Goal: Task Accomplishment & Management: Manage account settings

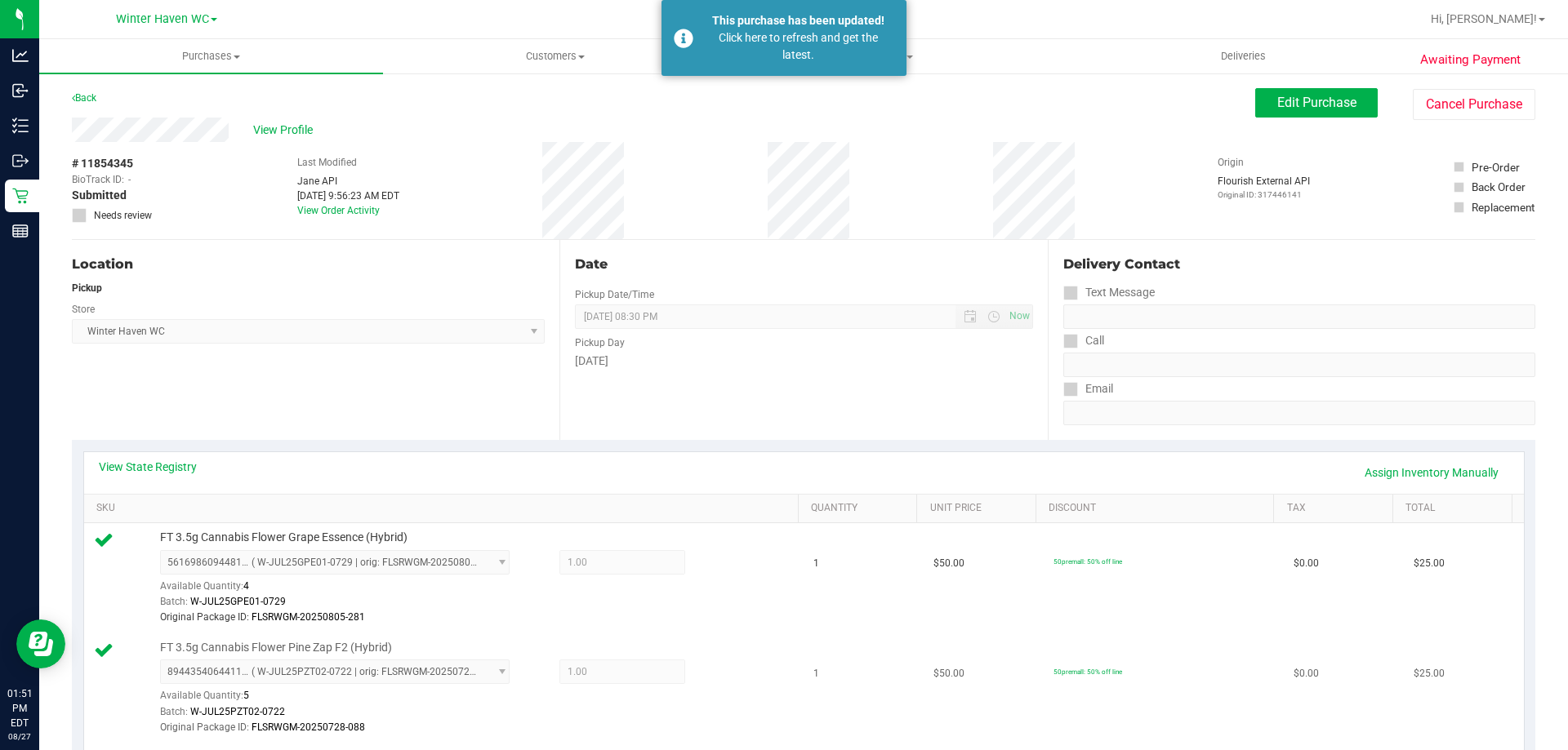
scroll to position [571, 0]
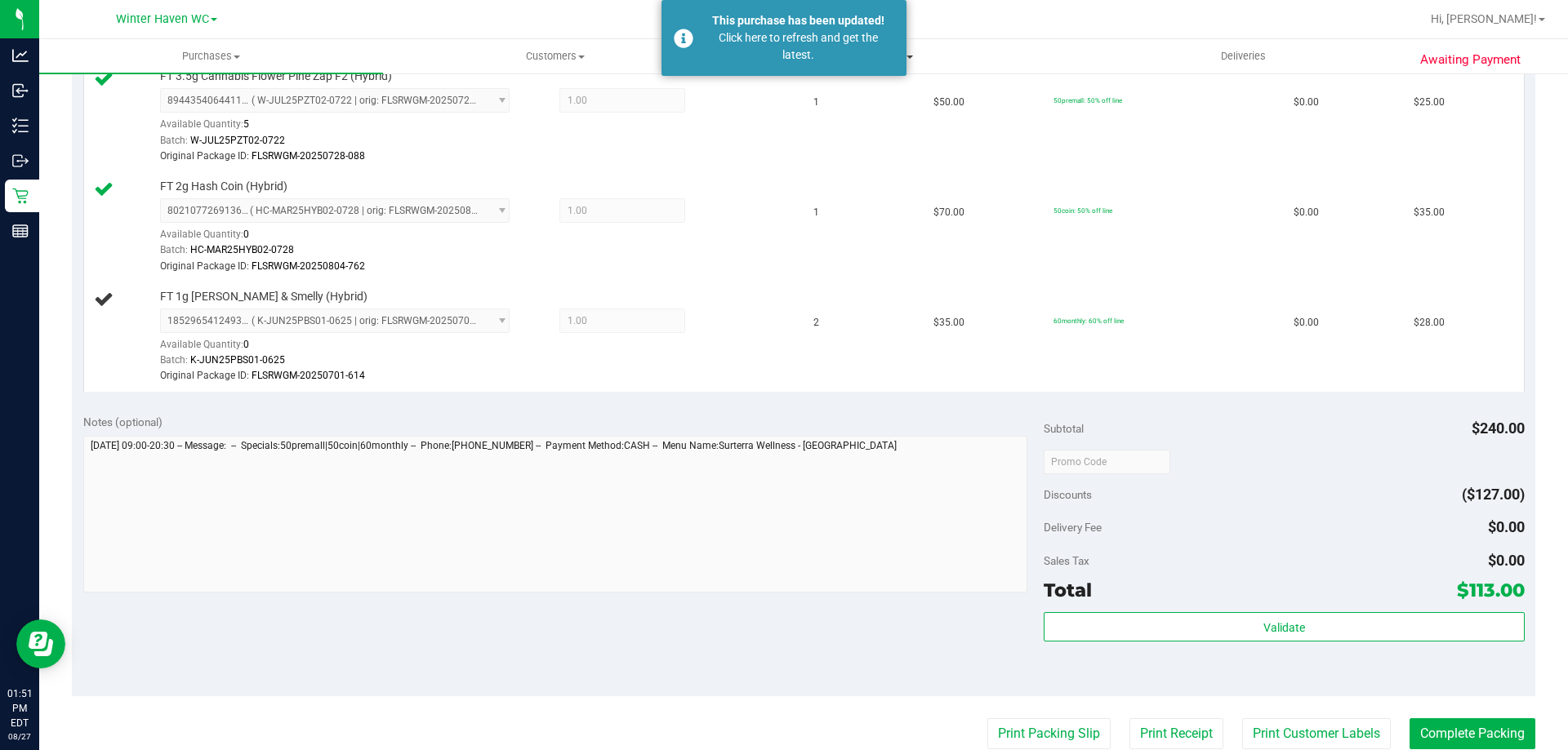
click at [927, 56] on span "Tills" at bounding box center [898, 56] width 342 height 15
click at [884, 96] on li "Manage tills" at bounding box center [898, 99] width 344 height 20
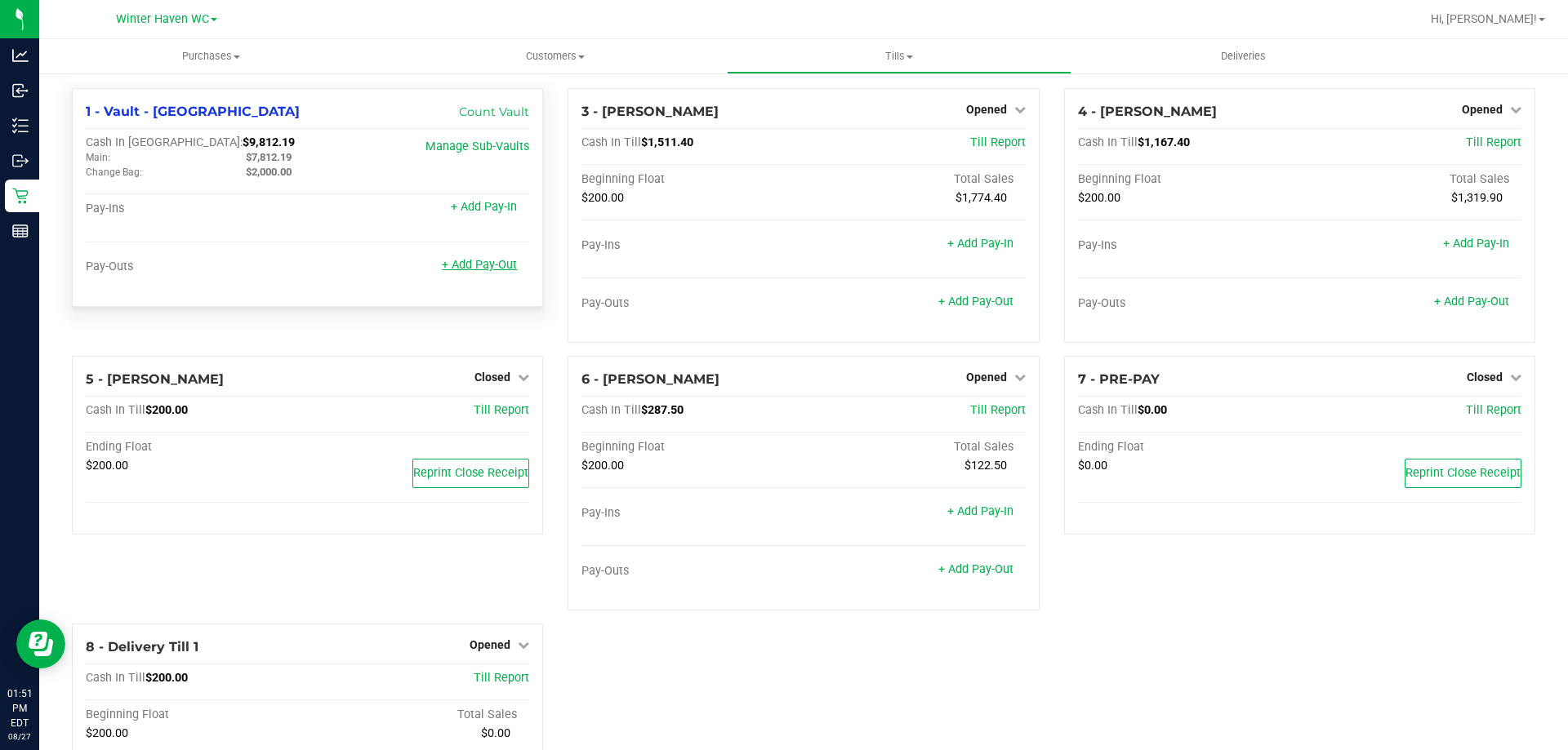
click at [475, 272] on link "+ Add Pay-Out" at bounding box center [479, 265] width 76 height 14
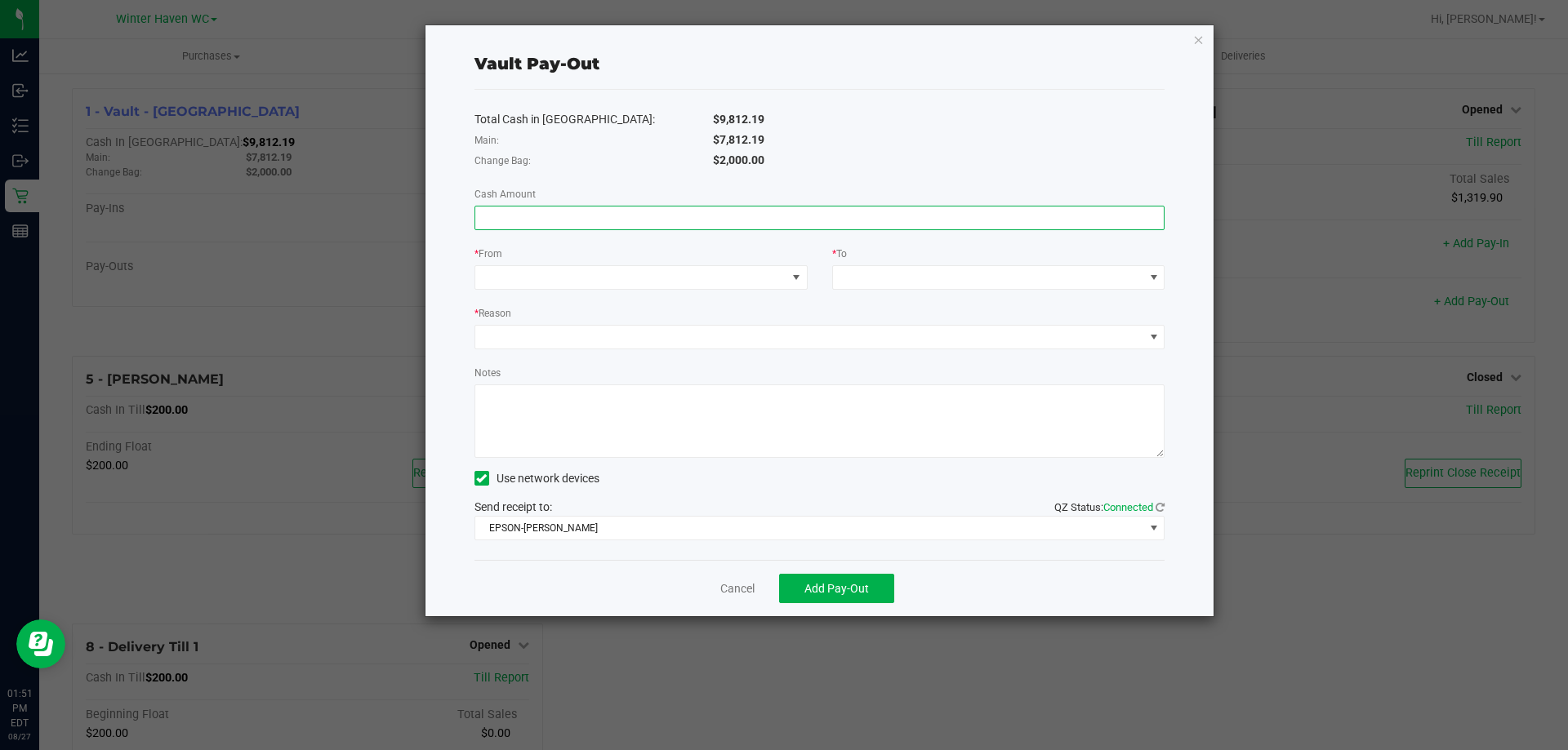
click at [798, 216] on input at bounding box center [820, 217] width 689 height 23
type input "$7,812.19"
click at [703, 274] on span at bounding box center [630, 277] width 311 height 23
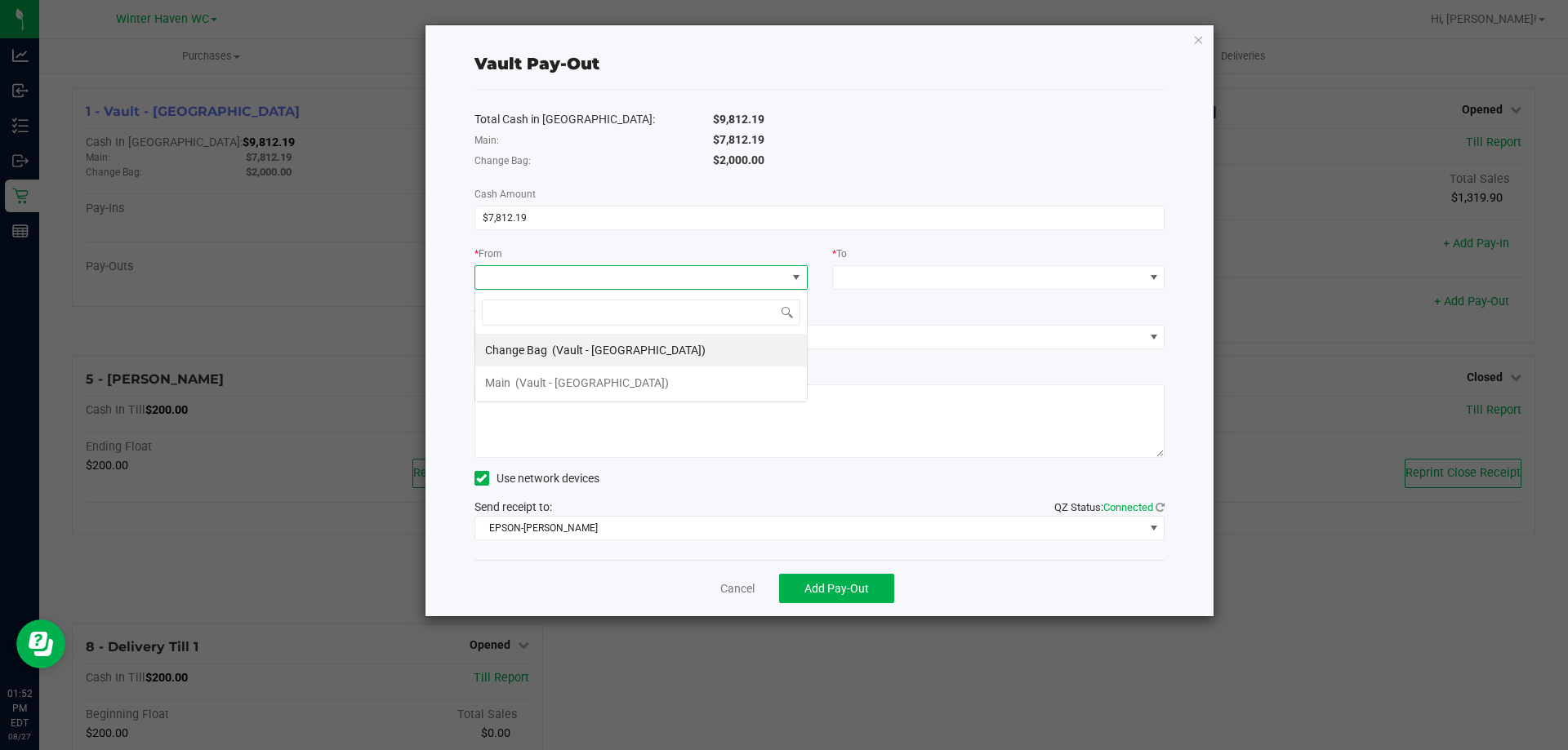
scroll to position [25, 333]
click at [622, 376] on span "(Vault - [GEOGRAPHIC_DATA])" at bounding box center [592, 382] width 153 height 13
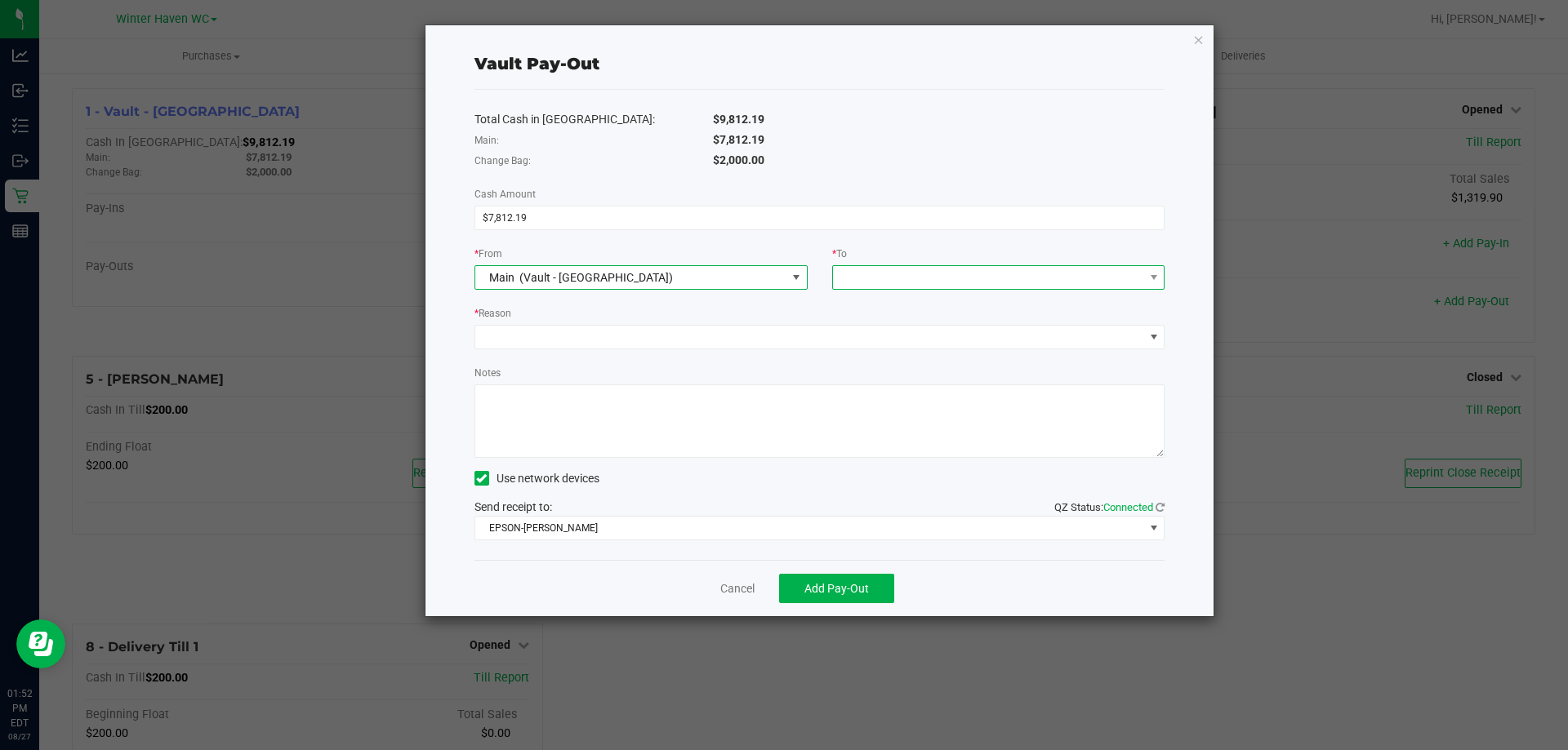
click at [886, 279] on span at bounding box center [988, 277] width 311 height 23
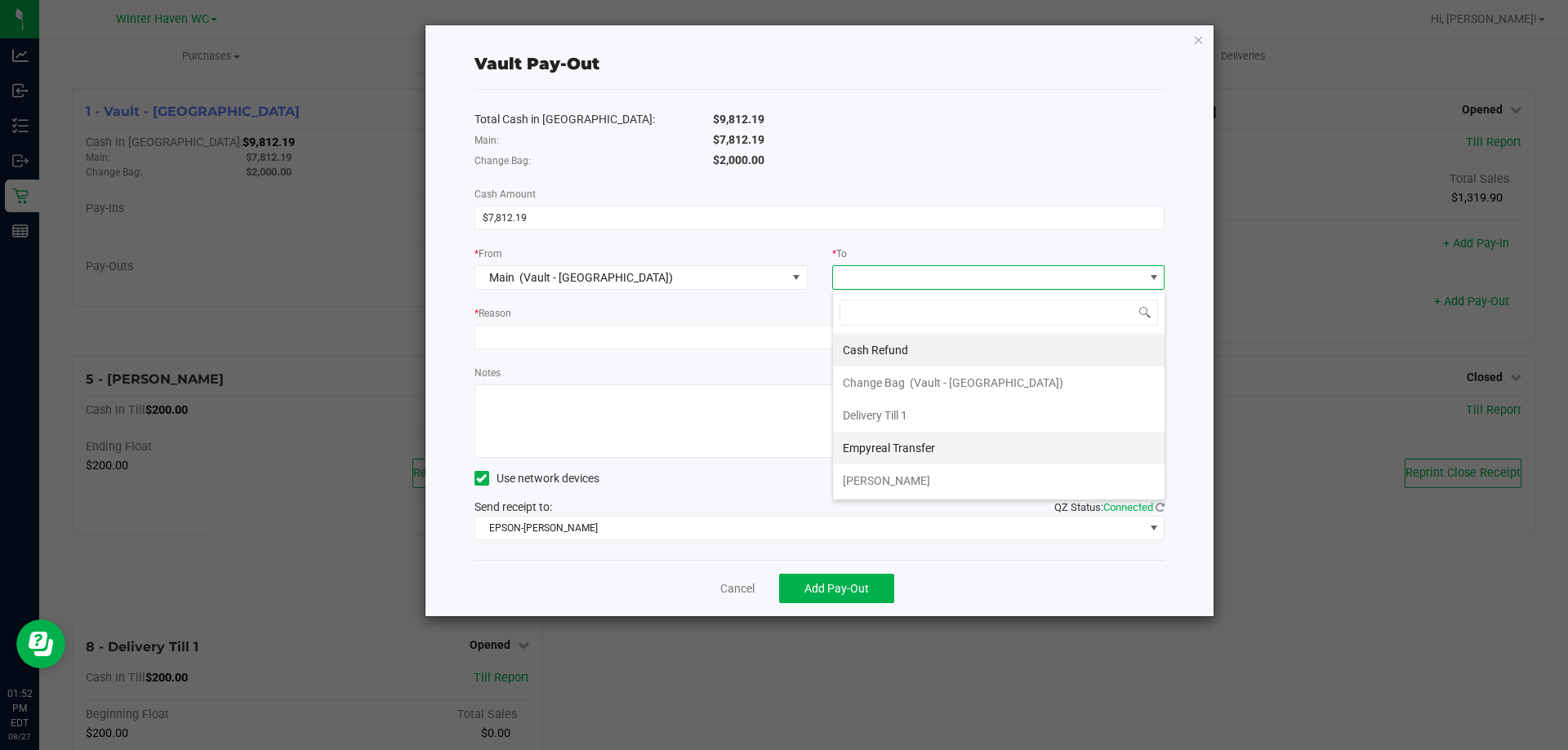
click at [915, 442] on span "Empyreal Transfer" at bounding box center [889, 448] width 92 height 13
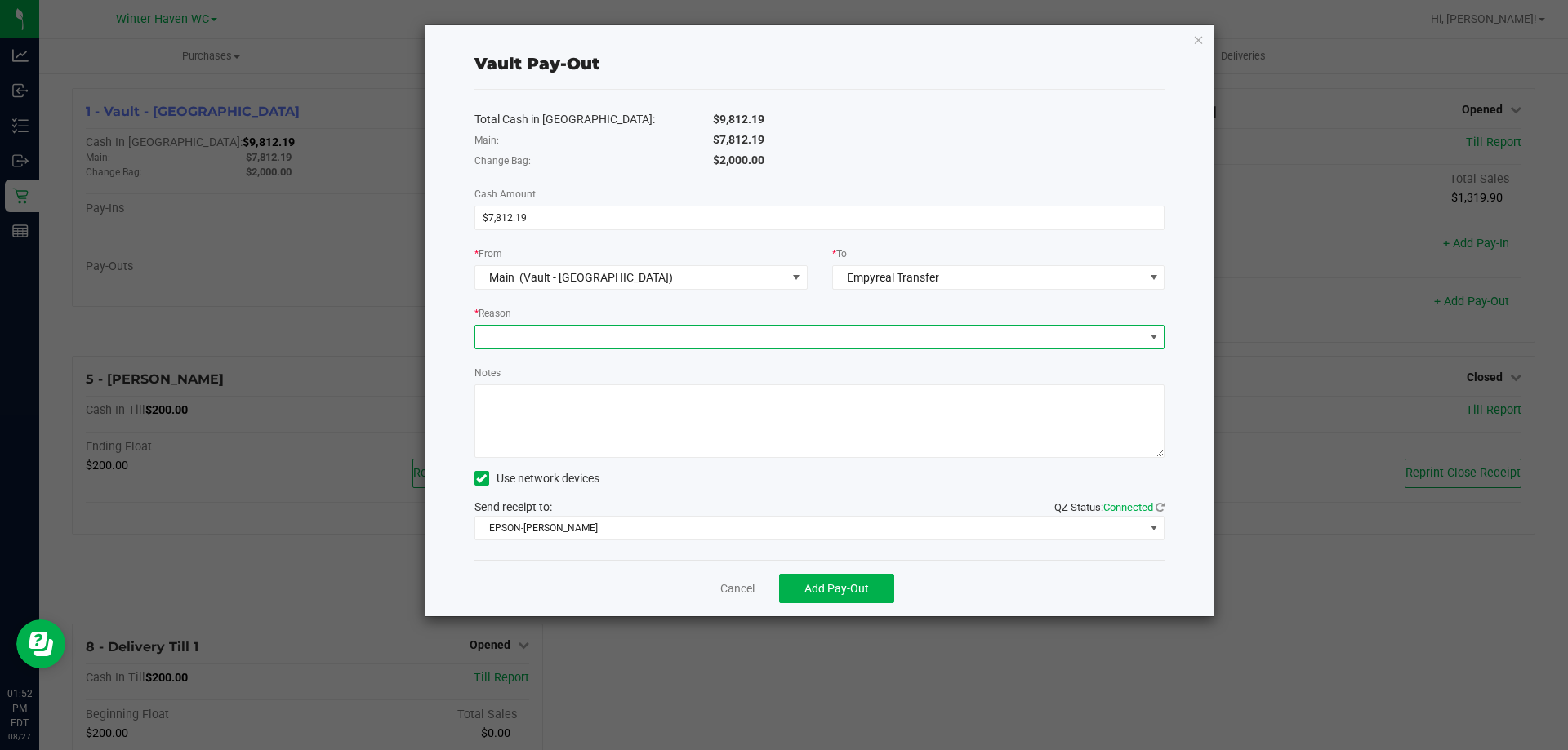
click at [638, 335] on span at bounding box center [809, 337] width 669 height 23
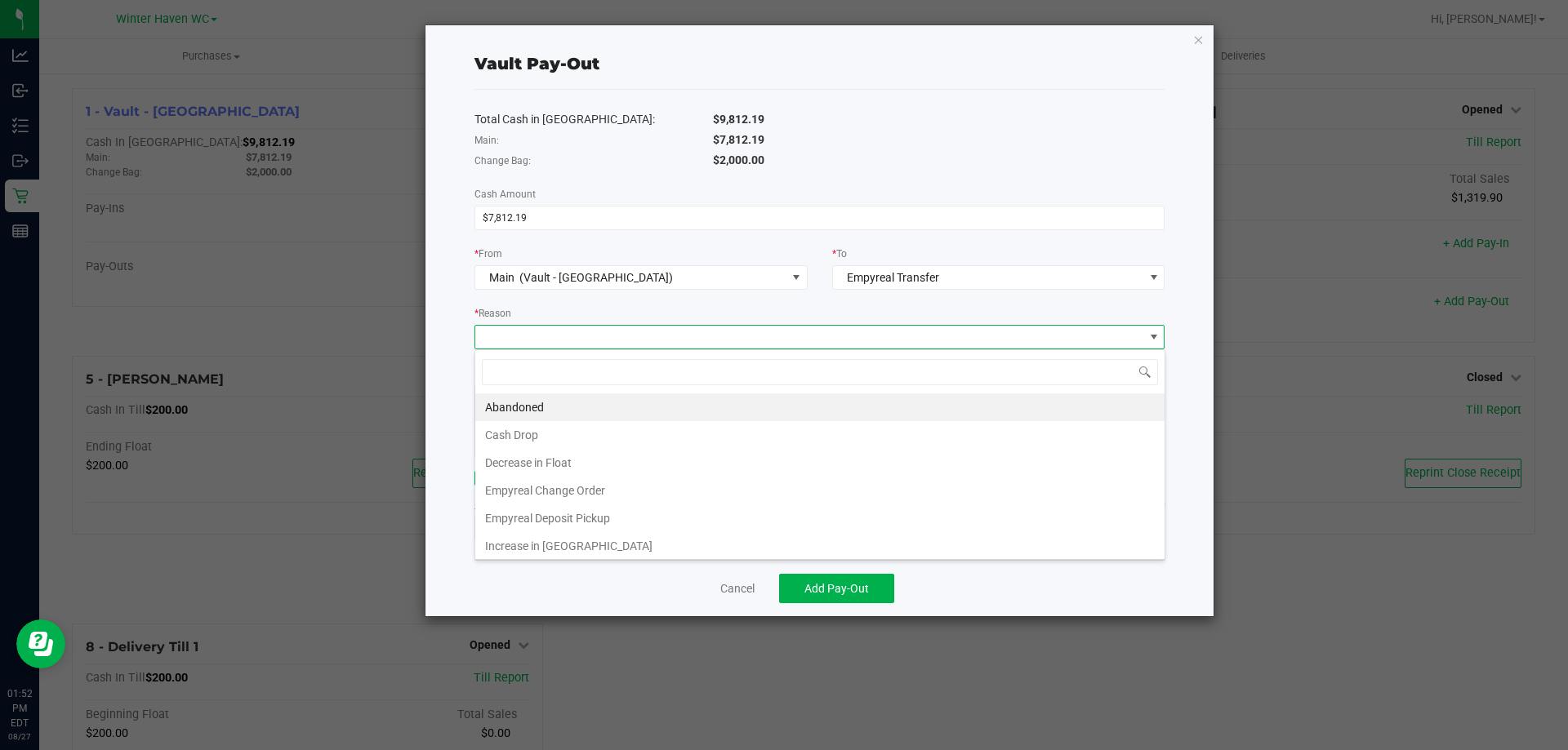
scroll to position [25, 690]
click at [628, 505] on li "Empyreal Deposit Pickup" at bounding box center [820, 518] width 689 height 27
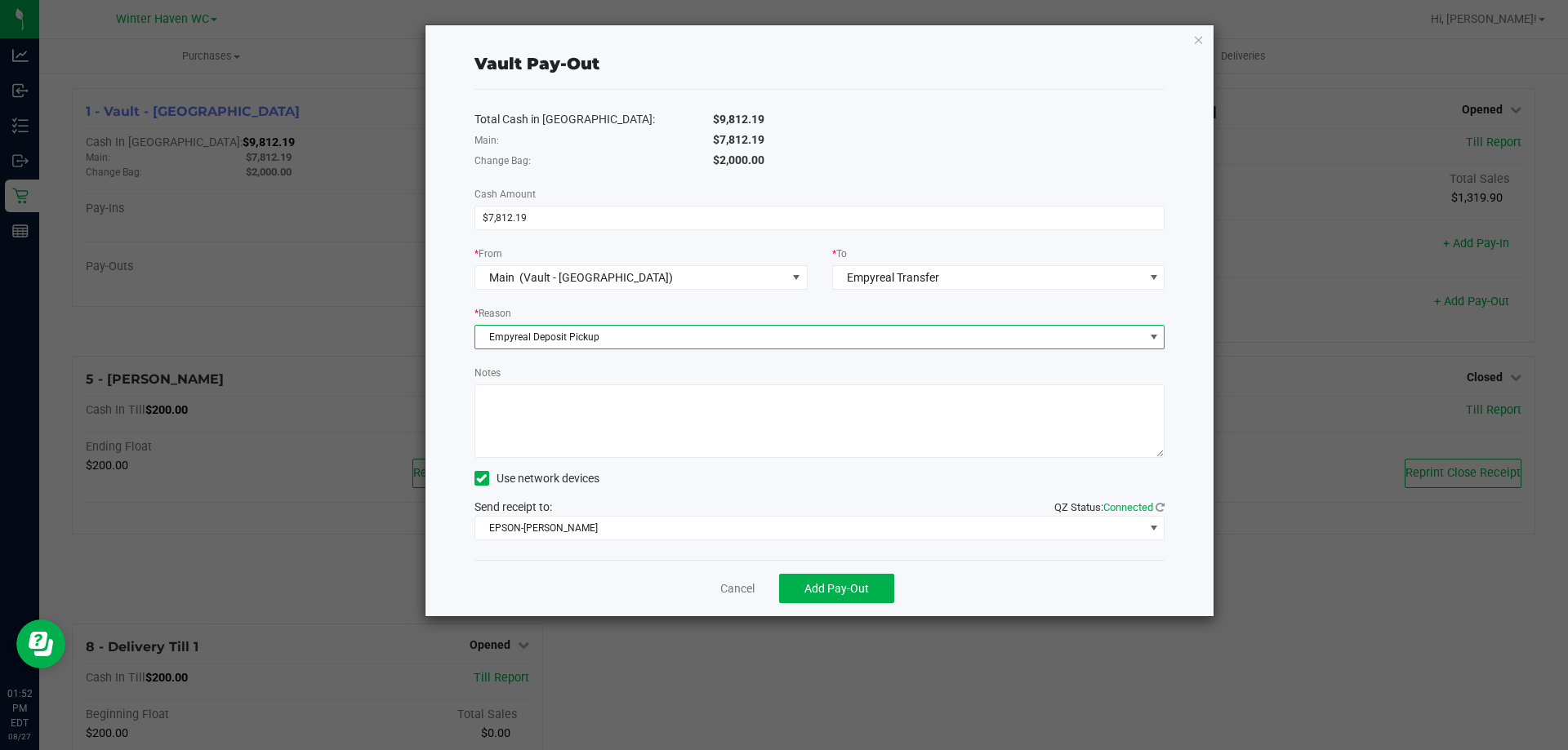
click at [632, 421] on textarea "Notes" at bounding box center [820, 421] width 691 height 74
type textarea "Picked up deposits from 8/25-8/26 -MH"
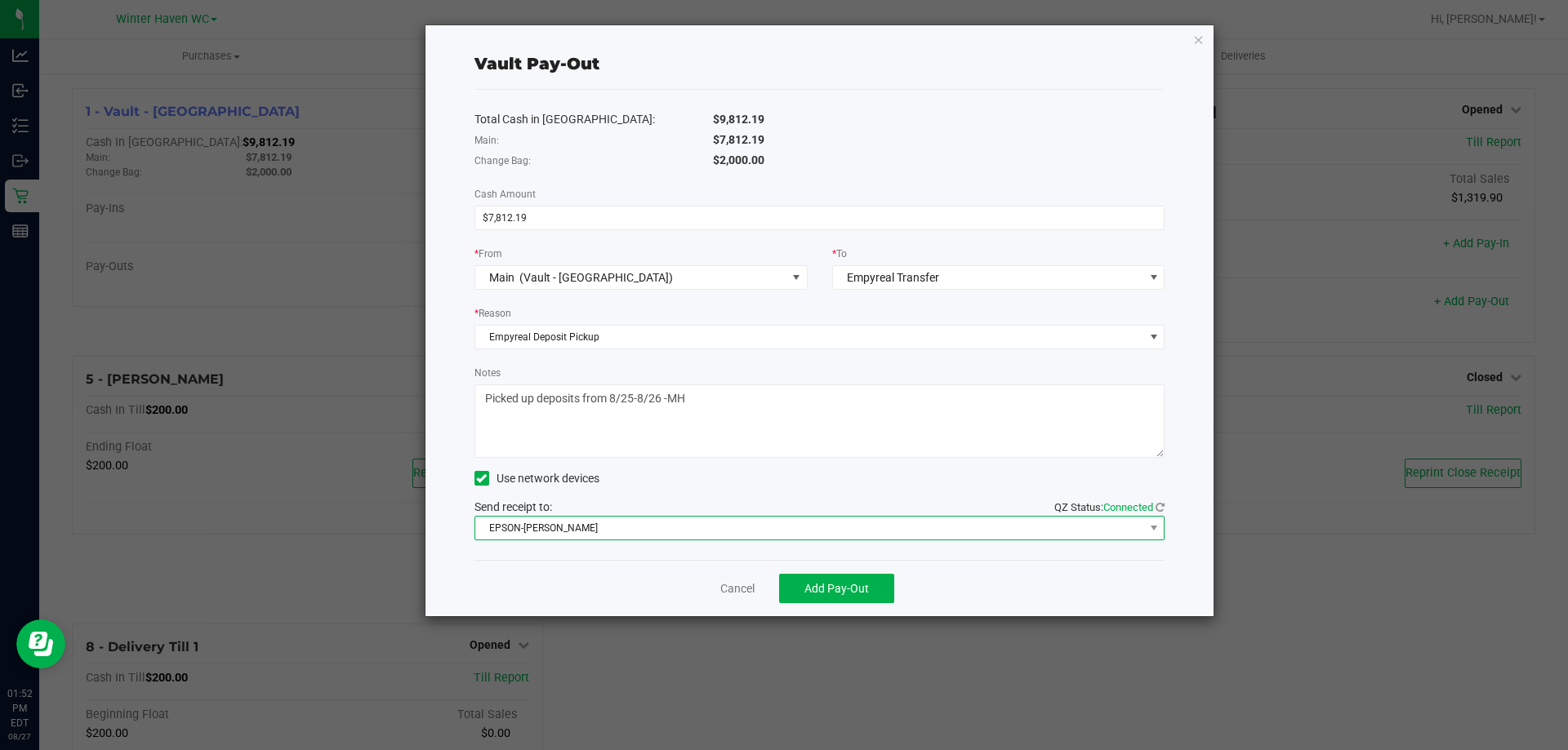
click at [642, 518] on span "EPSON-[PERSON_NAME]" at bounding box center [809, 527] width 669 height 23
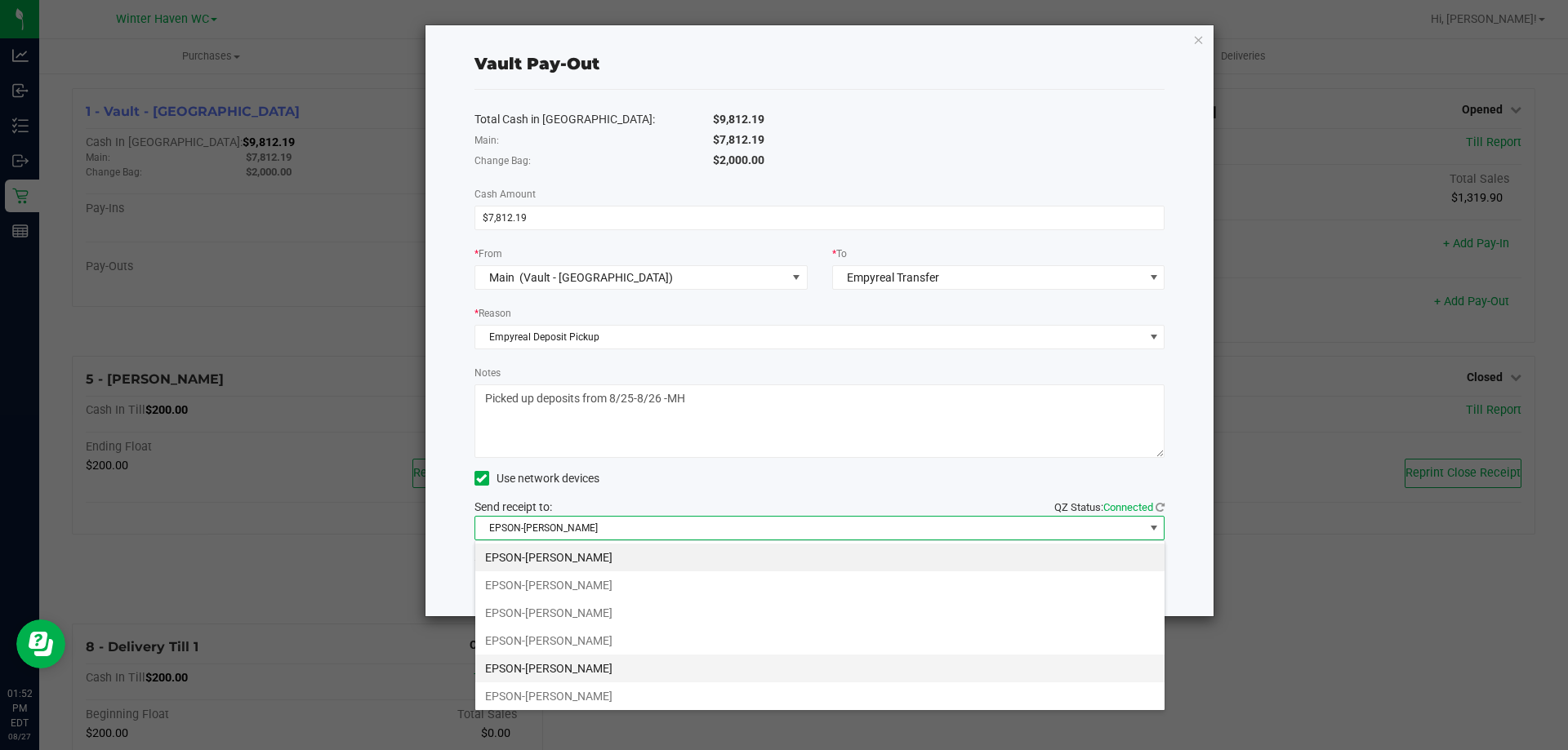
click at [599, 666] on li "EPSON-[PERSON_NAME]" at bounding box center [820, 669] width 689 height 27
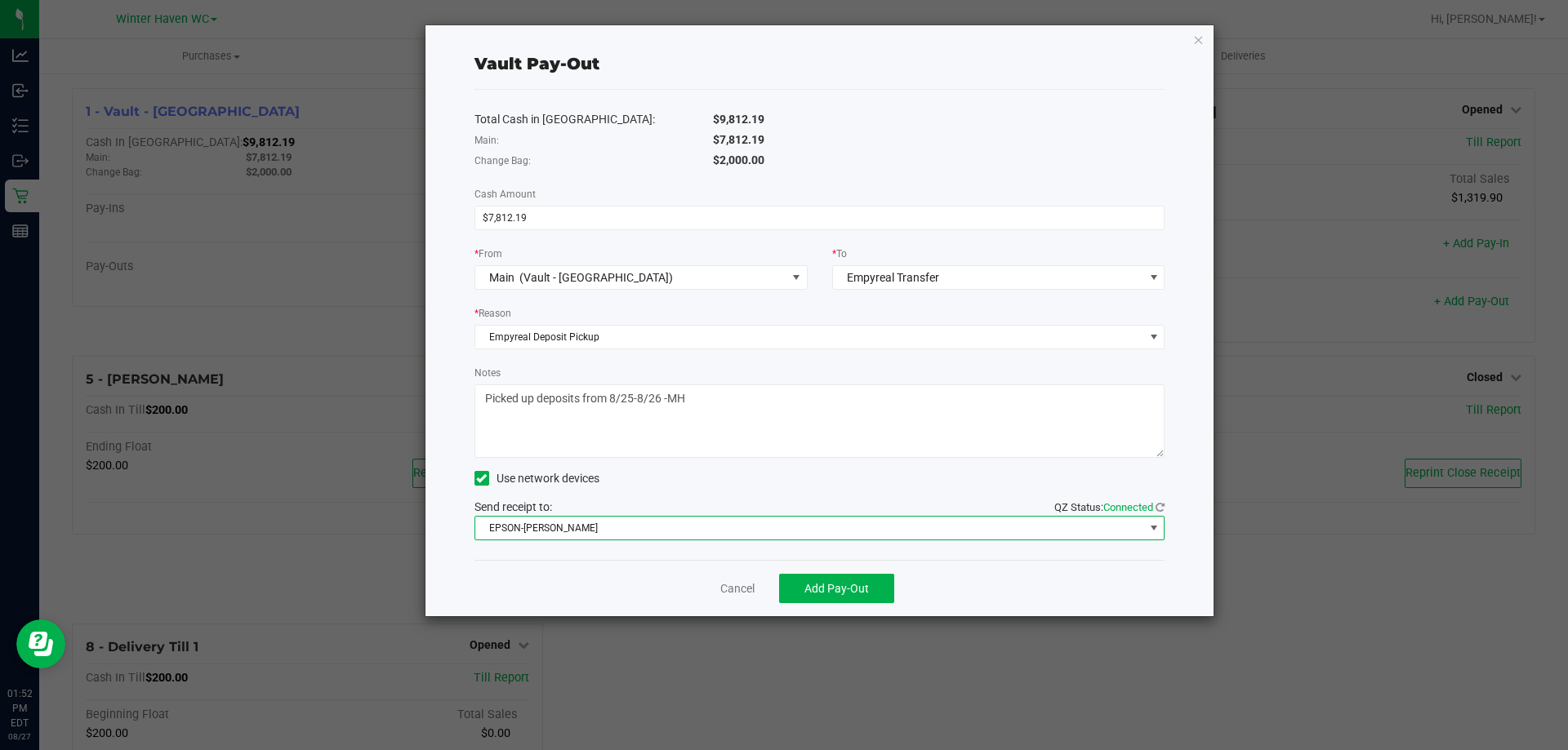
click at [581, 586] on div "Cancel Add Pay-Out" at bounding box center [820, 588] width 691 height 56
click at [823, 586] on span "Add Pay-Out" at bounding box center [837, 588] width 65 height 13
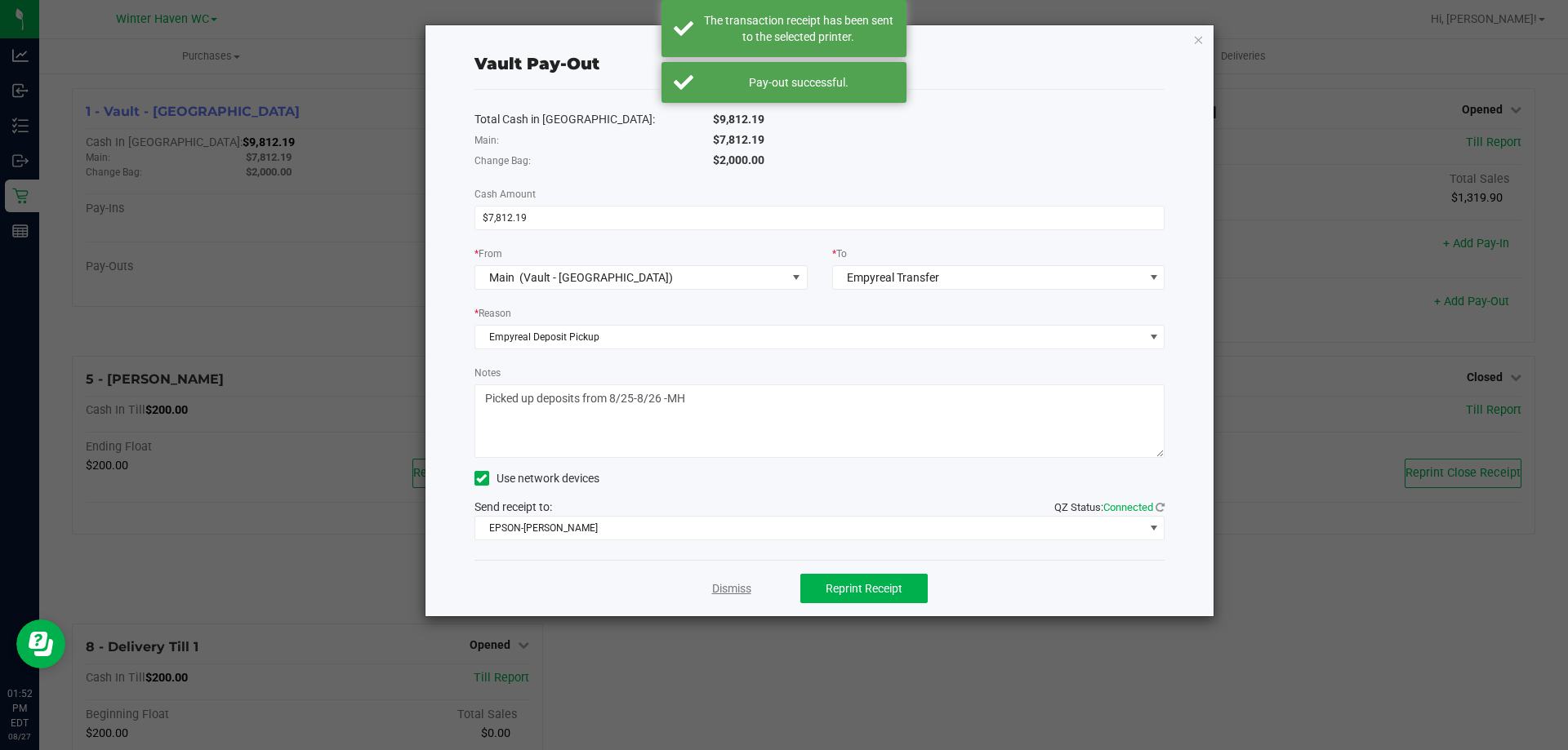
click at [729, 584] on link "Dismiss" at bounding box center [731, 588] width 39 height 17
